Goal: Transaction & Acquisition: Purchase product/service

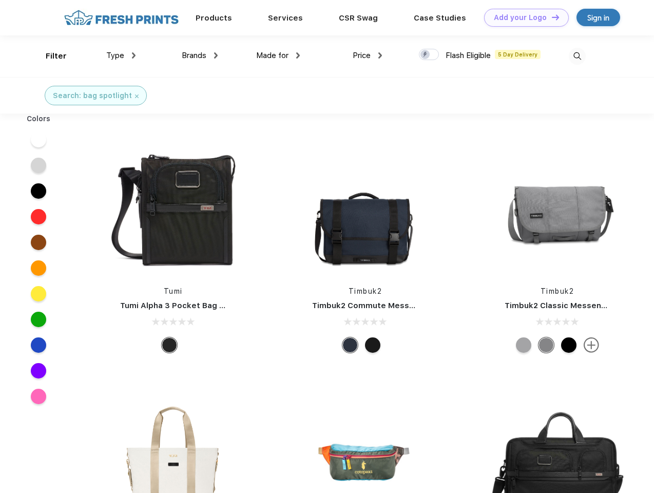
click at [523, 17] on link "Add your Logo Design Tool" at bounding box center [526, 18] width 85 height 18
click at [0, 0] on div "Design Tool" at bounding box center [0, 0] width 0 height 0
click at [551, 17] on link "Add your Logo Design Tool" at bounding box center [526, 18] width 85 height 18
click at [49, 56] on div "Filter" at bounding box center [56, 56] width 21 height 12
click at [121, 55] on span "Type" at bounding box center [115, 55] width 18 height 9
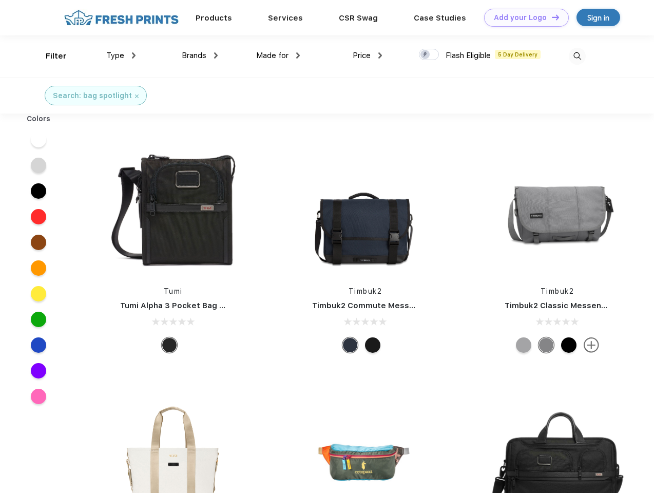
click at [200, 55] on span "Brands" at bounding box center [194, 55] width 25 height 9
click at [278, 55] on span "Made for" at bounding box center [272, 55] width 32 height 9
click at [368, 55] on span "Price" at bounding box center [362, 55] width 18 height 9
click at [429, 55] on div at bounding box center [429, 54] width 20 height 11
click at [426, 55] on input "checkbox" at bounding box center [422, 51] width 7 height 7
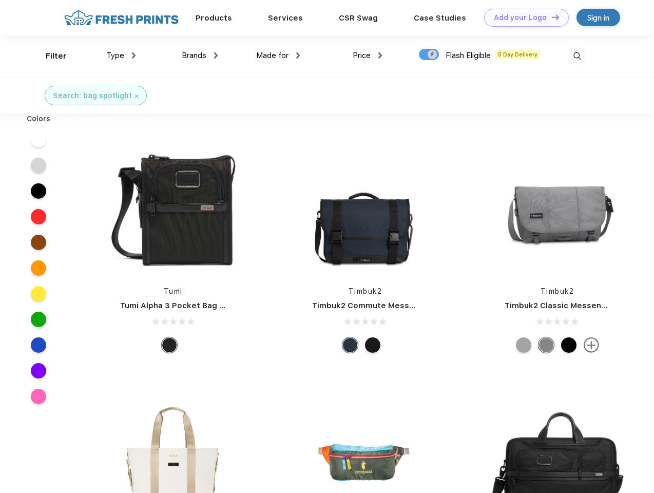
click at [577, 56] on img at bounding box center [577, 56] width 17 height 17
